Goal: Task Accomplishment & Management: Complete application form

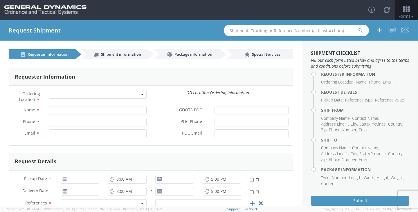
click at [116, 94] on span at bounding box center [98, 94] width 98 height 9
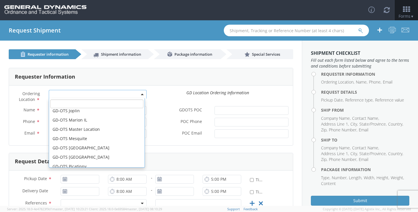
scroll to position [87, 0]
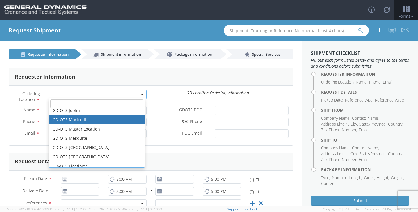
select select "313"
type input "[EMAIL_ADDRESS][DOMAIN_NAME]"
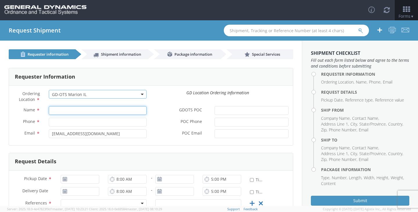
click at [71, 109] on input "Name *" at bounding box center [98, 110] width 98 height 9
type input "[PERSON_NAME]"
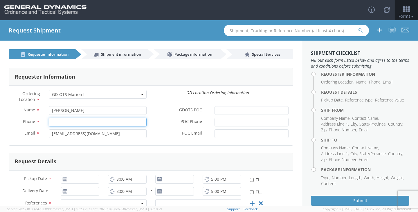
type input "2166626111"
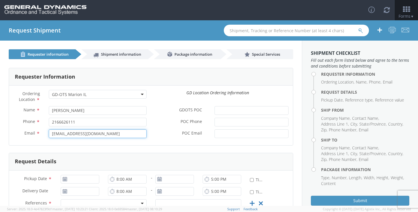
type input "[EMAIL_ADDRESS][DOMAIN_NAME]"
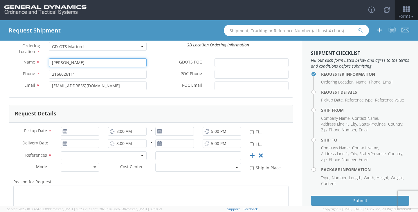
scroll to position [58, 0]
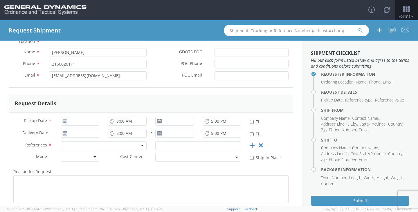
click at [64, 121] on use at bounding box center [65, 121] width 4 height 4
type input "[DATE]"
click at [70, 121] on input "[DATE]" at bounding box center [80, 121] width 39 height 9
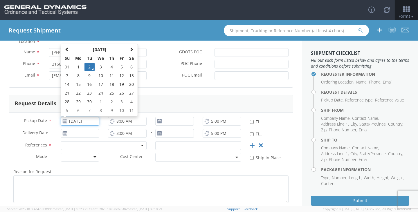
click at [89, 66] on td "2" at bounding box center [90, 67] width 10 height 9
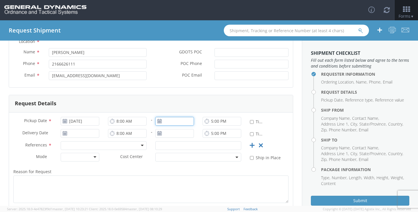
type input "[DATE]"
click at [175, 121] on input "[DATE]" at bounding box center [174, 121] width 39 height 9
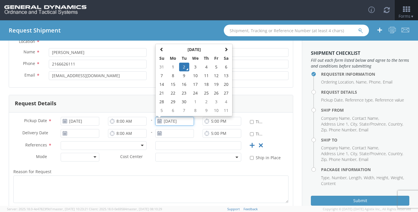
click at [184, 67] on td "2" at bounding box center [184, 67] width 10 height 9
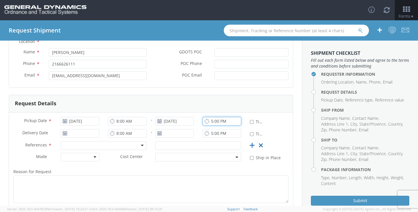
click at [207, 120] on input "5:00 PM" at bounding box center [222, 121] width 39 height 9
type input "7:00 PM"
click at [64, 134] on icon at bounding box center [64, 133] width 5 height 5
click at [77, 135] on input "[DATE]" at bounding box center [80, 133] width 39 height 9
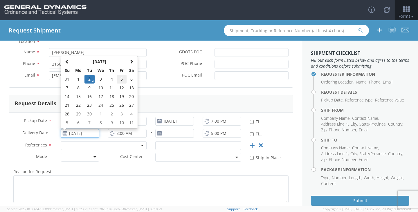
click at [121, 79] on td "5" at bounding box center [122, 79] width 10 height 9
type input "[DATE]"
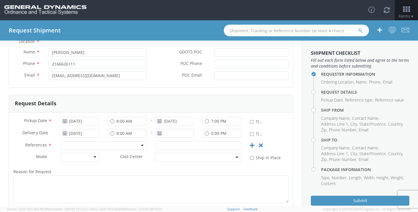
click at [159, 134] on icon at bounding box center [159, 133] width 5 height 5
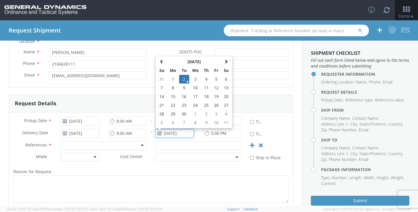
click at [164, 135] on input "[DATE]" at bounding box center [174, 133] width 39 height 9
click at [215, 78] on td "5" at bounding box center [216, 79] width 10 height 9
type input "[DATE]"
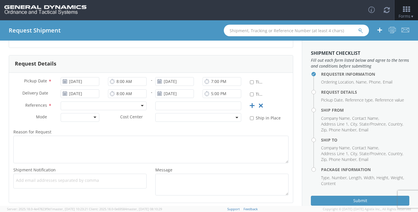
scroll to position [116, 0]
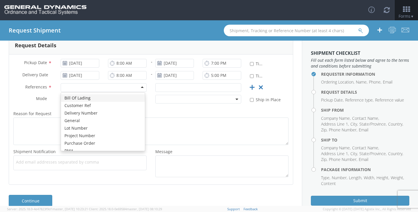
click at [86, 87] on div at bounding box center [104, 87] width 86 height 9
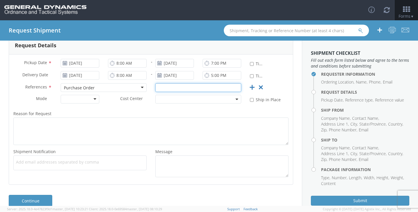
click at [193, 89] on input "text" at bounding box center [198, 87] width 86 height 9
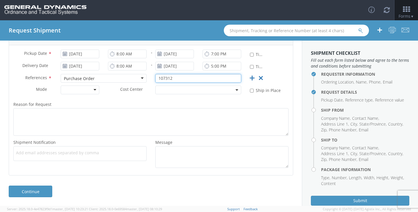
type input "107312"
click at [93, 90] on div at bounding box center [80, 90] width 39 height 9
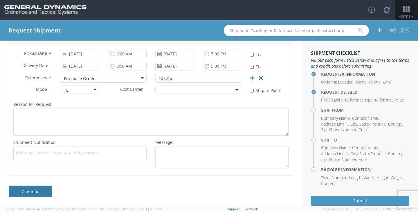
click at [36, 190] on link "Continue" at bounding box center [31, 192] width 44 height 12
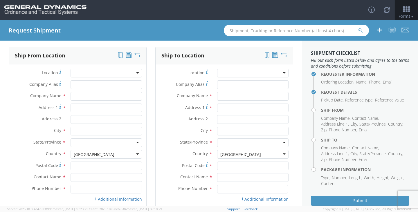
scroll to position [0, 0]
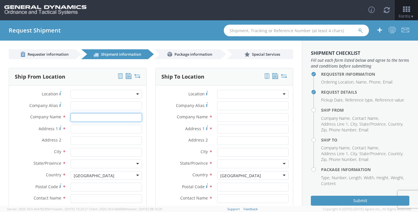
click at [89, 116] on input "text" at bounding box center [106, 117] width 71 height 9
type input "[PERSON_NAME] Steel"
type input "[STREET_ADDRESS]"
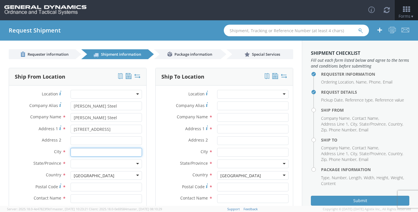
type input "[GEOGRAPHIC_DATA]"
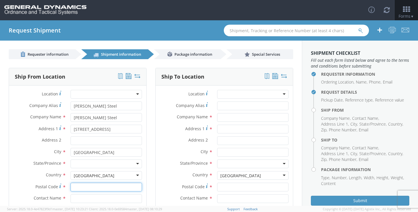
type input "44137"
type input "[PERSON_NAME]"
type input "2166626111"
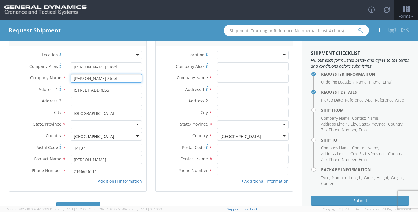
scroll to position [55, 0]
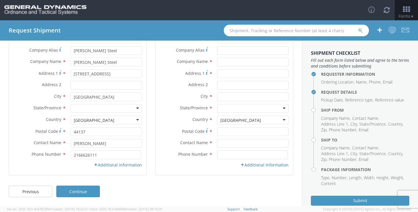
click at [117, 107] on div at bounding box center [106, 108] width 71 height 9
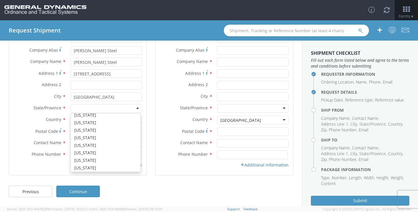
scroll to position [261, 0]
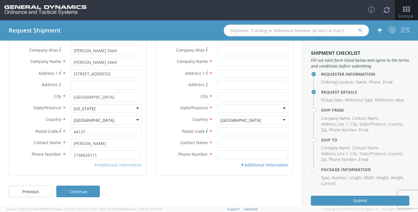
click at [129, 166] on link "Additional Information" at bounding box center [118, 165] width 48 height 6
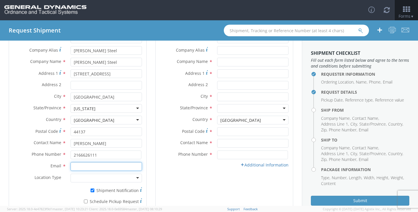
click at [96, 167] on input "Email *" at bounding box center [106, 166] width 71 height 9
type input "[EMAIL_ADDRESS][DOMAIN_NAME]"
click at [169, 190] on div "Ship To Location Location * GD-OTS [GEOGRAPHIC_DATA] (Commerce) GD-OTS [GEOGRAP…" at bounding box center [224, 116] width 138 height 209
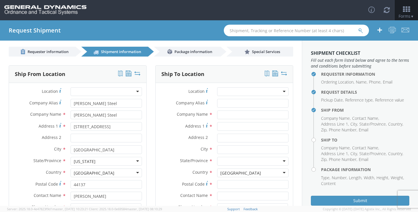
scroll to position [0, 0]
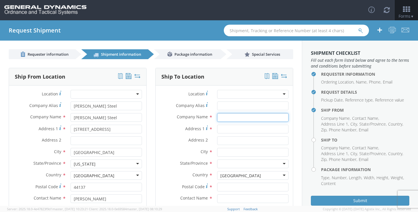
click at [244, 119] on input "text" at bounding box center [252, 117] width 71 height 9
type input "General Dynamics"
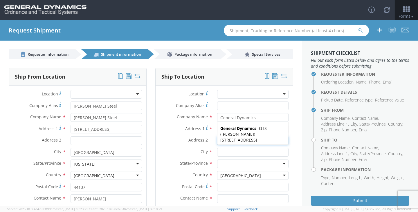
click at [151, 148] on div "Ship To Location Location * GD-OTS [GEOGRAPHIC_DATA] (Commerce) GD-OTS [GEOGRAP…" at bounding box center [224, 176] width 147 height 216
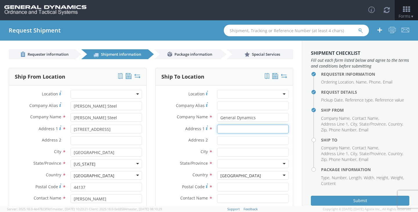
click at [234, 132] on input "Address 1 *" at bounding box center [252, 129] width 71 height 9
type input "[STREET_ADDRESS]"
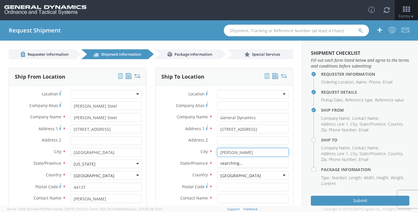
type input "[PERSON_NAME]"
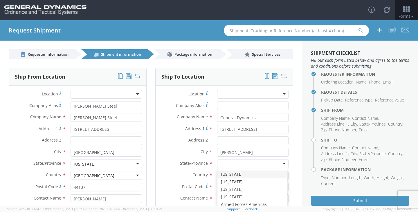
type input "i"
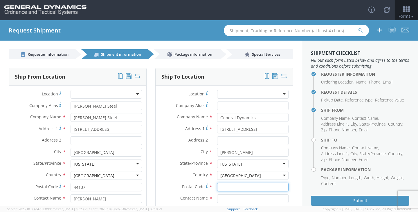
click at [228, 190] on input "Postal Code *" at bounding box center [252, 187] width 71 height 9
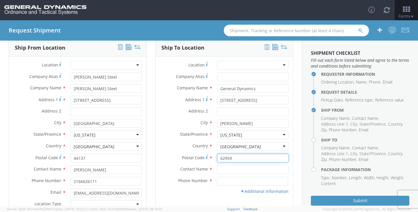
type input "62959"
click at [231, 171] on input "text" at bounding box center [252, 170] width 71 height 9
drag, startPoint x: 231, startPoint y: 171, endPoint x: 204, endPoint y: 172, distance: 27.3
click at [204, 172] on div "Contact Name * Rec" at bounding box center [224, 170] width 137 height 9
click at [238, 169] on input "[PERSON_NAME]" at bounding box center [252, 170] width 71 height 9
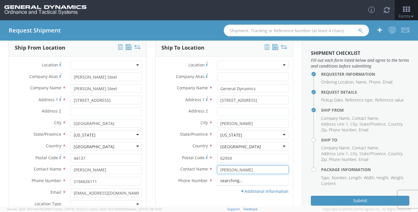
type input "[PERSON_NAME]"
type input "6189939458"
click at [256, 192] on link "Additional Information" at bounding box center [265, 192] width 48 height 6
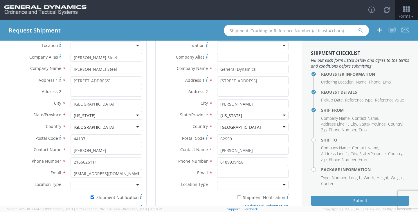
scroll to position [58, 0]
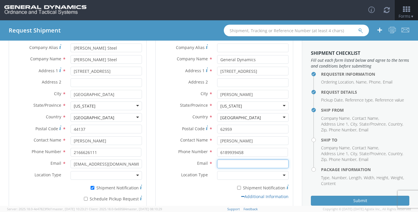
click at [239, 164] on input "Email *" at bounding box center [252, 164] width 71 height 9
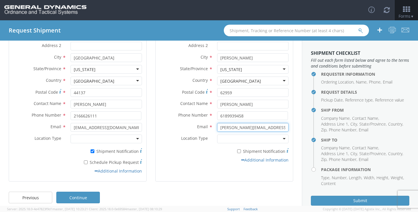
scroll to position [101, 0]
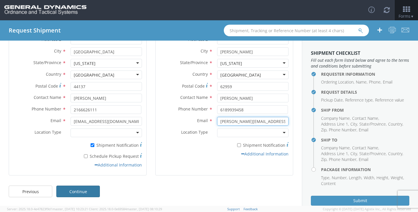
type input "[PERSON_NAME][EMAIL_ADDRESS][PERSON_NAME][DOMAIN_NAME]"
click at [82, 193] on link "Continue" at bounding box center [78, 192] width 44 height 12
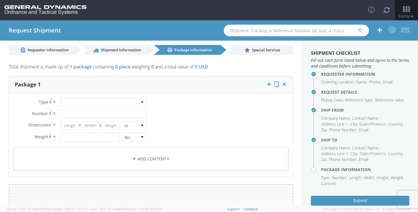
scroll to position [0, 0]
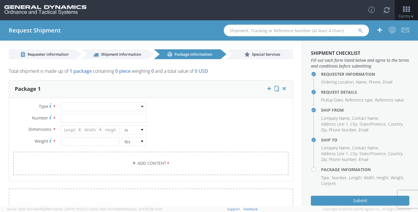
click at [79, 107] on div at bounding box center [104, 107] width 86 height 9
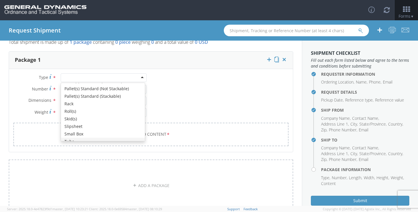
scroll to position [217, 0]
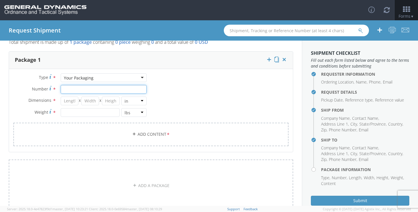
click at [78, 90] on input "Number *" at bounding box center [104, 89] width 86 height 9
type input "83"
click at [71, 101] on input "number" at bounding box center [70, 101] width 18 height 9
type input "120"
type input "60"
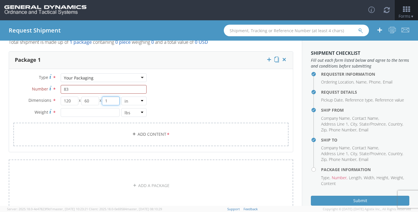
type input "1"
click at [80, 114] on input "number" at bounding box center [90, 112] width 59 height 9
type input "42370"
click at [150, 135] on link "Add Content *" at bounding box center [150, 135] width 275 height 24
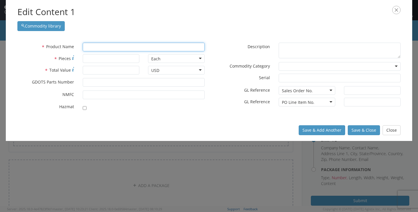
click at [102, 49] on input "text" at bounding box center [144, 47] width 122 height 9
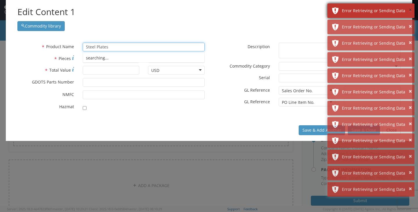
type input "Steel Plates"
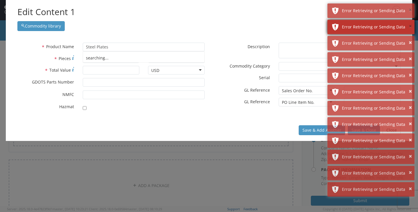
click at [410, 8] on button "×" at bounding box center [410, 10] width 3 height 8
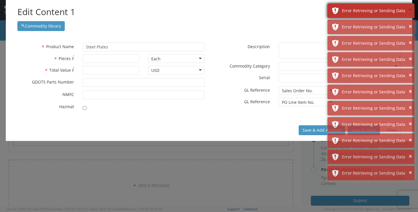
click at [411, 10] on button "×" at bounding box center [410, 10] width 3 height 8
click at [411, 22] on button "×" at bounding box center [410, 26] width 3 height 8
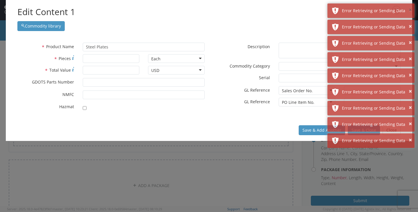
click at [411, 10] on button "×" at bounding box center [410, 10] width 3 height 8
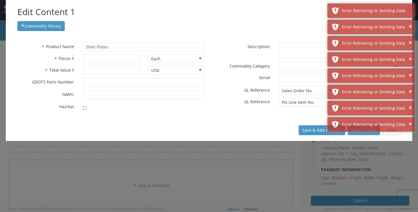
click at [411, 10] on button "×" at bounding box center [410, 10] width 3 height 8
click at [411, 22] on button "×" at bounding box center [410, 26] width 3 height 8
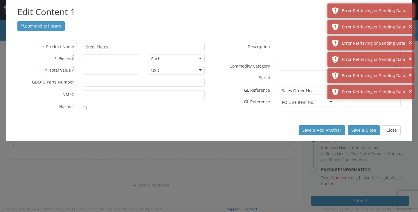
click at [411, 10] on button "×" at bounding box center [410, 10] width 3 height 8
click at [411, 22] on button "×" at bounding box center [410, 26] width 3 height 8
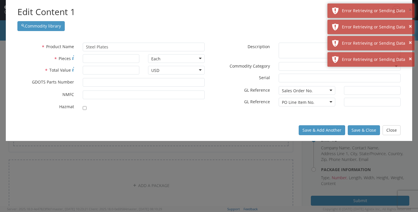
click at [411, 10] on button "×" at bounding box center [410, 10] width 3 height 8
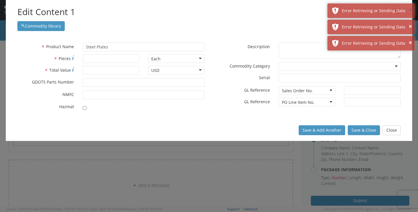
click at [411, 10] on button "×" at bounding box center [410, 10] width 3 height 8
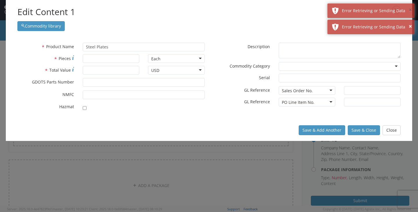
click at [411, 10] on button "×" at bounding box center [410, 10] width 3 height 8
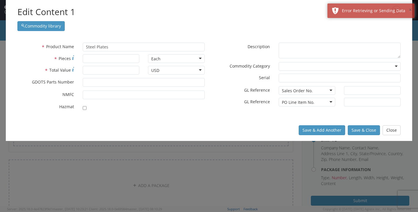
click at [411, 10] on button "×" at bounding box center [410, 10] width 3 height 8
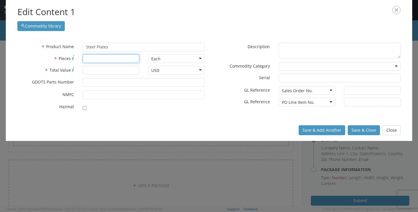
click at [118, 60] on input "* Pieces" at bounding box center [111, 58] width 57 height 9
type input "83"
click at [117, 72] on input "* Total Value" at bounding box center [111, 70] width 57 height 9
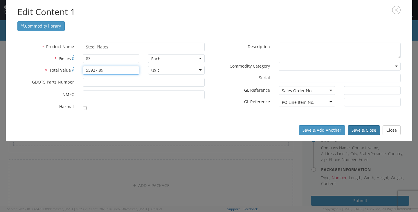
type input "55927.89"
click at [361, 131] on button "Save & Close" at bounding box center [364, 131] width 32 height 10
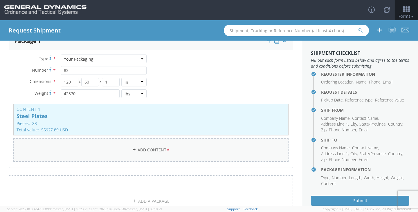
scroll to position [58, 0]
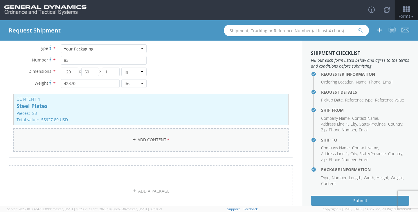
click at [143, 143] on link "Add Content *" at bounding box center [150, 140] width 275 height 24
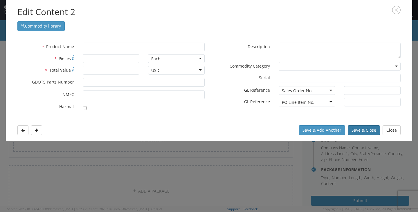
click at [365, 132] on button "Save & Close" at bounding box center [364, 131] width 32 height 10
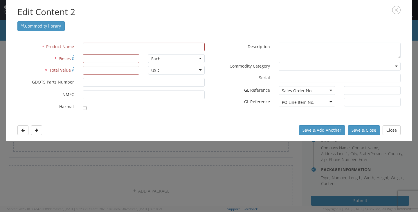
click at [397, 9] on icon "button" at bounding box center [396, 10] width 8 height 8
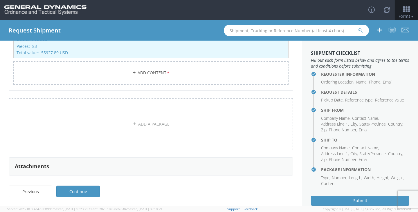
scroll to position [17, 0]
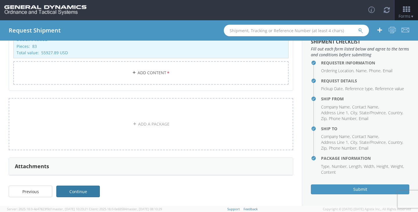
click at [86, 193] on link "Continue" at bounding box center [78, 192] width 44 height 12
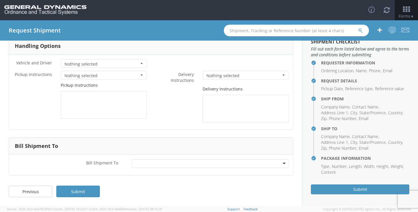
scroll to position [31, 0]
click at [80, 194] on link "Submit" at bounding box center [78, 192] width 44 height 12
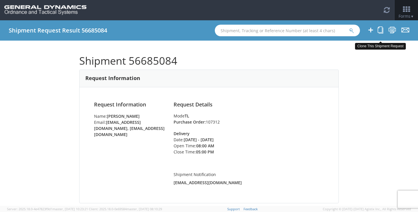
click at [381, 31] on icon at bounding box center [381, 29] width 6 height 7
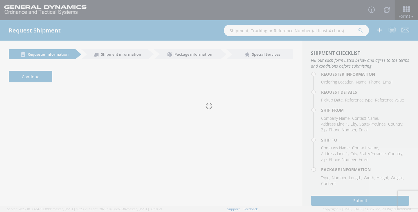
select select "313"
type input "[PERSON_NAME]"
type input "2166626111"
type input "[EMAIL_ADDRESS][DOMAIN_NAME], [EMAIL_ADDRESS][DOMAIN_NAME]"
type input "[DATE]"
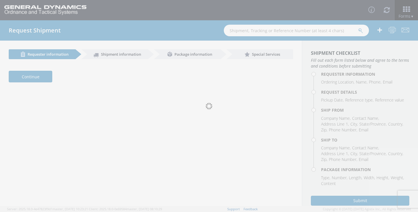
type input "[DATE]"
type input "7:00 PM"
type input "[DATE]"
type input "107312"
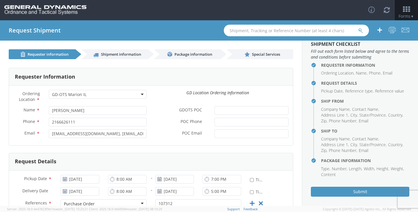
scroll to position [17, 0]
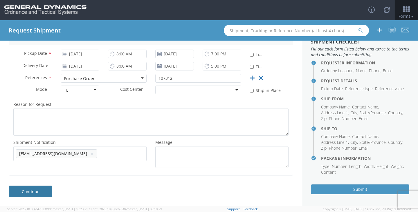
click at [34, 191] on link "Continue" at bounding box center [31, 192] width 44 height 12
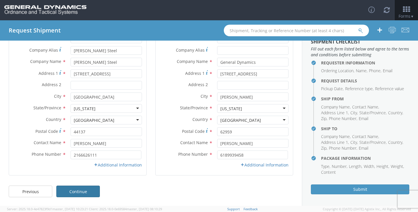
click at [72, 193] on link "Continue" at bounding box center [78, 192] width 44 height 12
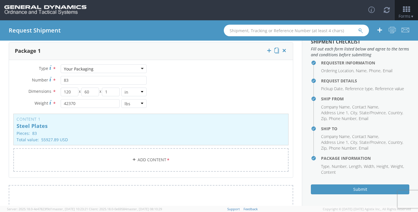
scroll to position [125, 0]
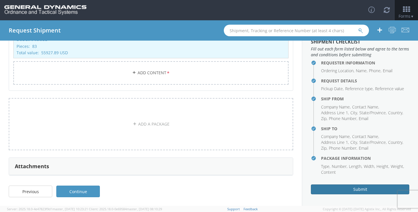
click at [353, 192] on button "Submit" at bounding box center [360, 190] width 98 height 10
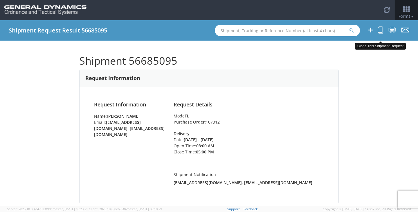
click at [381, 32] on icon at bounding box center [381, 29] width 6 height 7
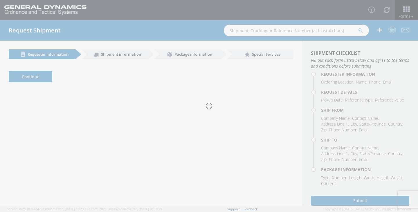
select select "313"
type input "[PERSON_NAME]"
type input "2166626111"
type input "[EMAIL_ADDRESS][DOMAIN_NAME], [EMAIL_ADDRESS][DOMAIN_NAME]"
type input "[DATE]"
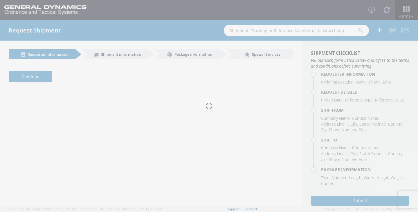
type input "[DATE]"
type input "7:00 PM"
type input "[DATE]"
type input "107312"
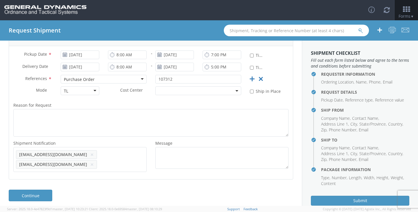
scroll to position [126, 0]
click at [44, 191] on link "Continue" at bounding box center [31, 195] width 44 height 12
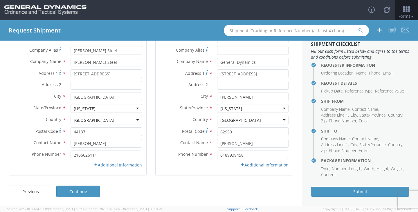
scroll to position [17, 0]
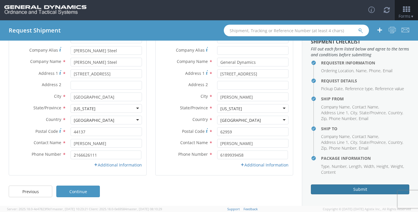
click at [346, 192] on button "Submit" at bounding box center [360, 190] width 98 height 10
